Goal: Obtain resource: Download file/media

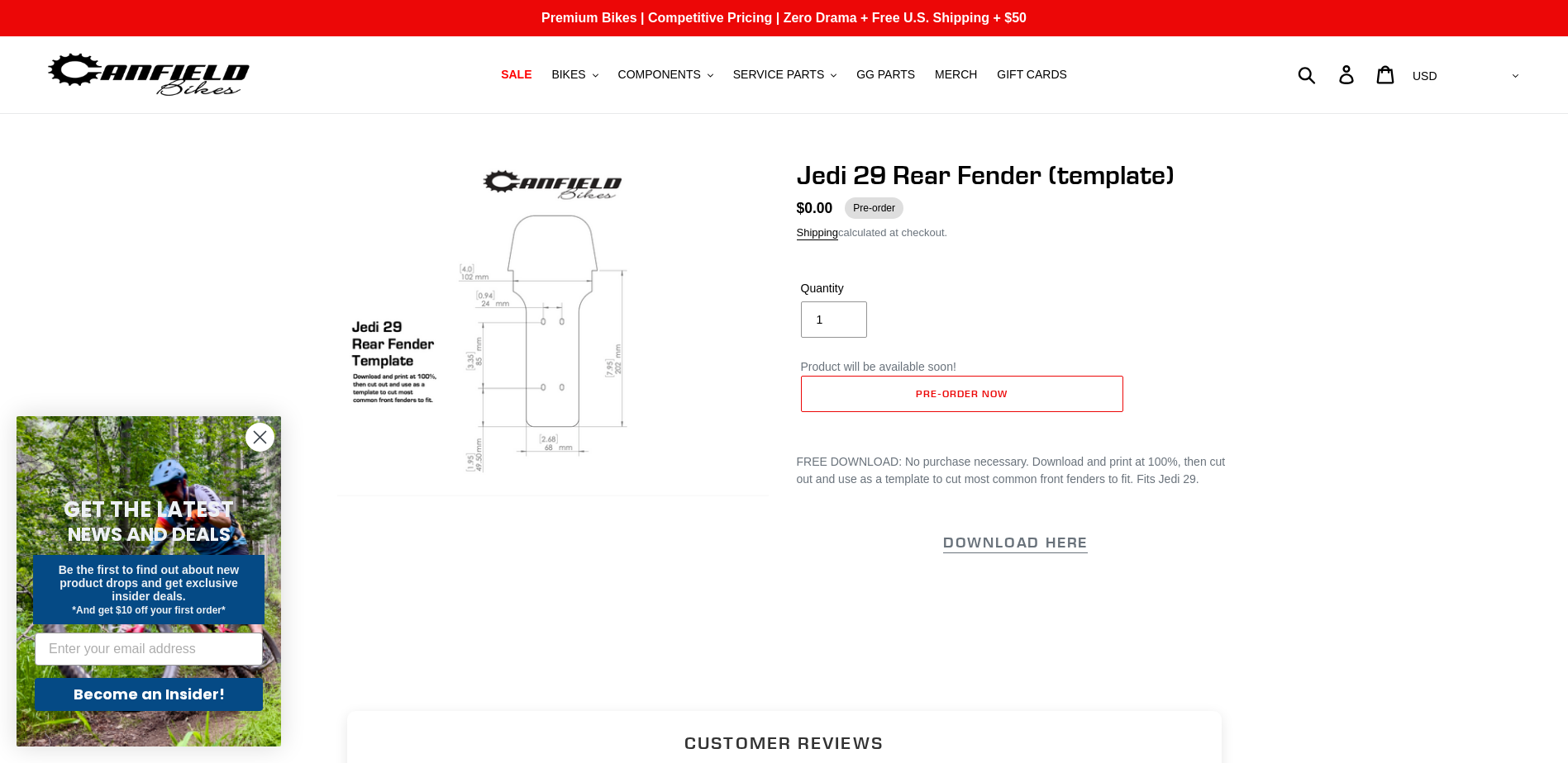
click at [1371, 76] on div "Submit Search Log in Cart 0 items Currency AED AFN ALL AMD ANG AUD AWG AZN BAM …" at bounding box center [1337, 74] width 369 height 36
click at [1328, 70] on form "Submit" at bounding box center [1317, 74] width 22 height 36
type input "fender template"
click at [1315, 74] on icon "submit" at bounding box center [1307, 75] width 18 height 19
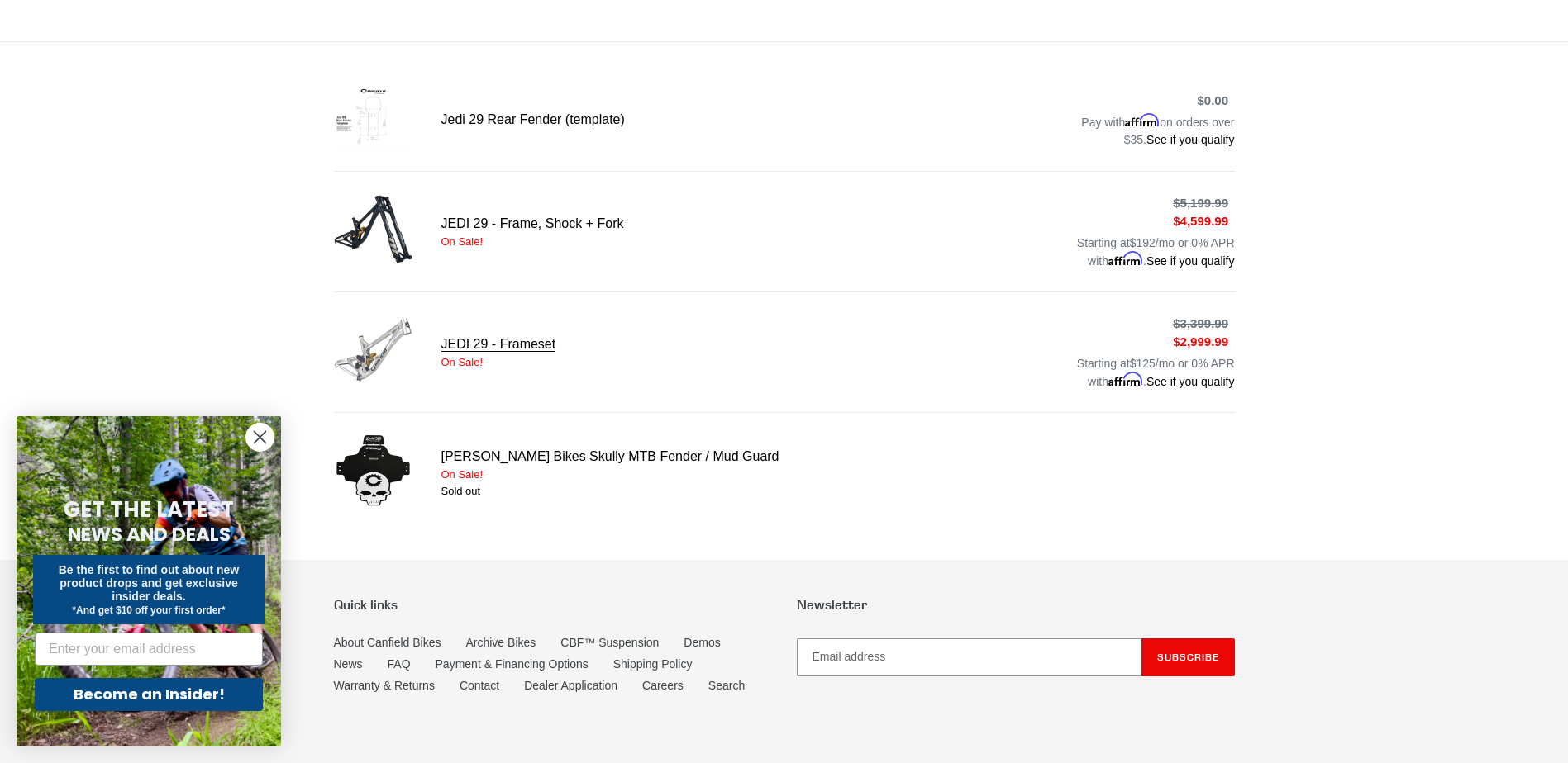
scroll to position [330, 0]
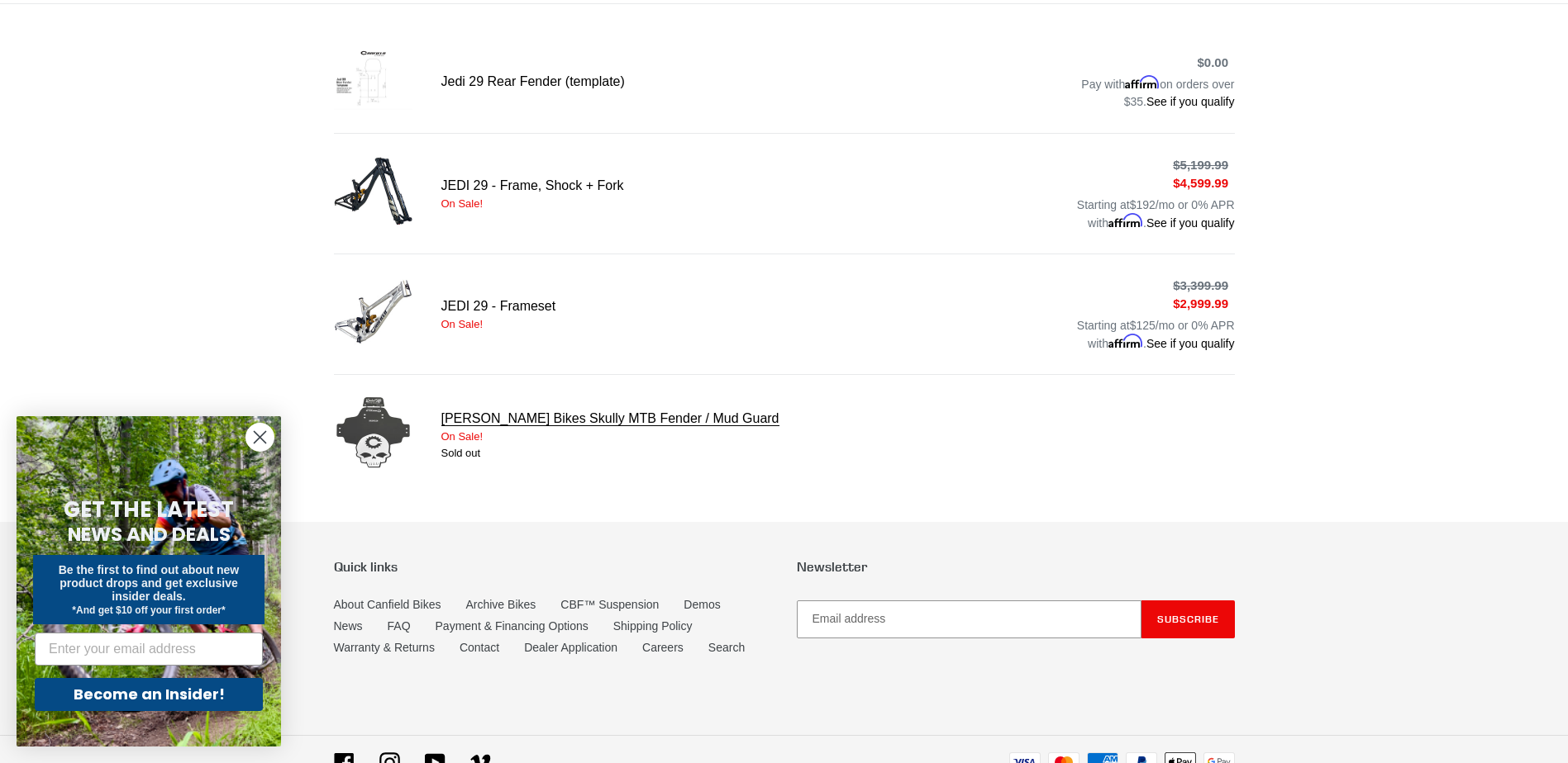
click at [539, 413] on link "[PERSON_NAME] Bikes Skully MTB Fender / Mud Guard" at bounding box center [784, 434] width 901 height 83
